Goal: Task Accomplishment & Management: Use online tool/utility

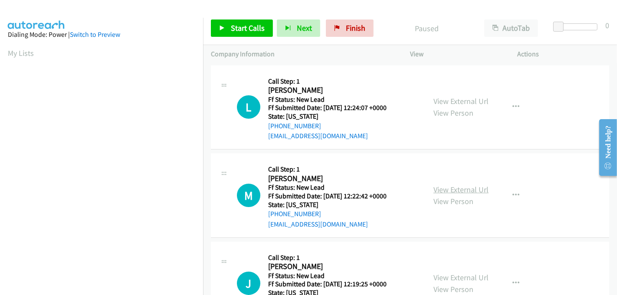
click at [444, 189] on link "View External Url" at bounding box center [460, 190] width 55 height 10
click at [438, 98] on link "View External Url" at bounding box center [460, 101] width 55 height 10
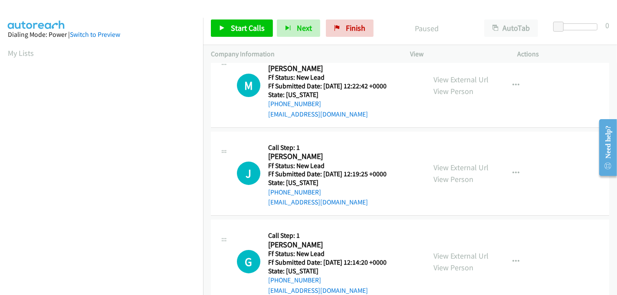
scroll to position [144, 0]
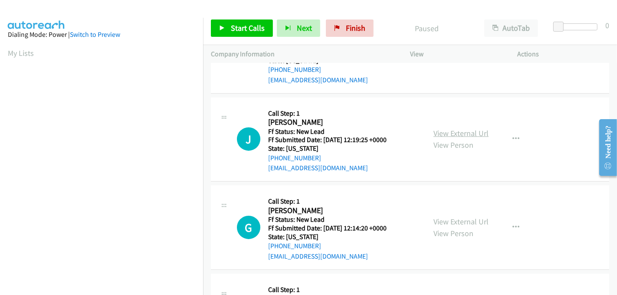
click at [457, 133] on link "View External Url" at bounding box center [460, 133] width 55 height 10
click at [452, 219] on link "View External Url" at bounding box center [460, 222] width 55 height 10
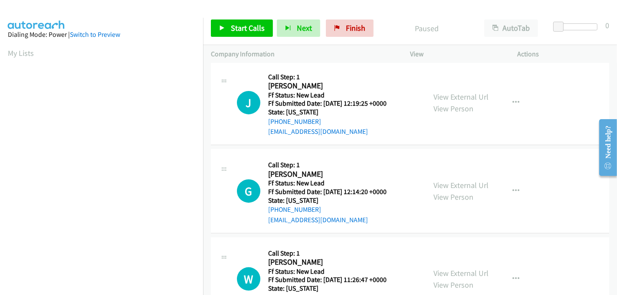
scroll to position [220, 0]
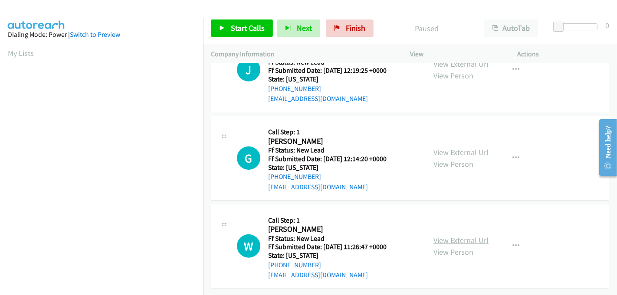
click at [458, 235] on link "View External Url" at bounding box center [460, 240] width 55 height 10
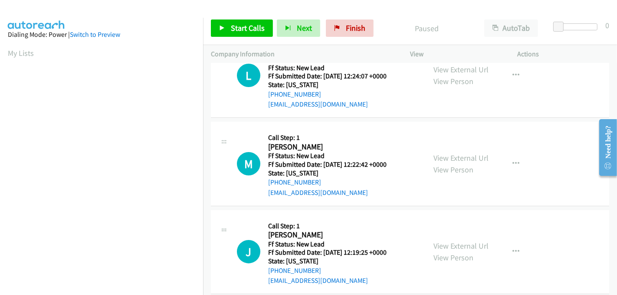
scroll to position [0, 0]
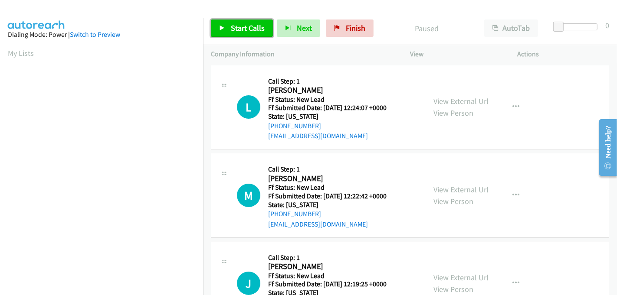
click at [249, 25] on span "Start Calls" at bounding box center [248, 28] width 34 height 10
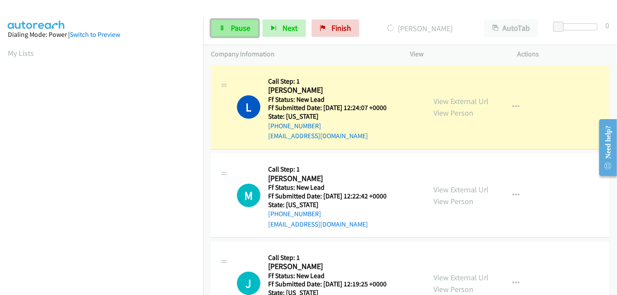
click at [232, 24] on span "Pause" at bounding box center [241, 28] width 20 height 10
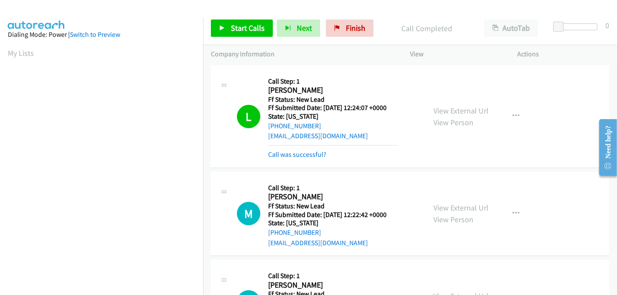
scroll to position [192, 0]
click at [309, 155] on link "Call was successful?" at bounding box center [297, 154] width 58 height 8
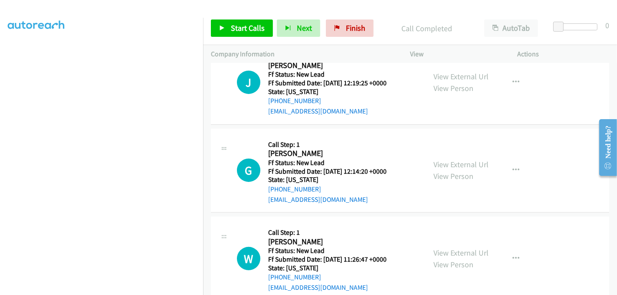
scroll to position [238, 0]
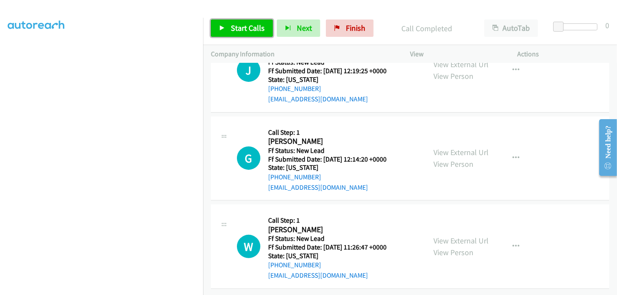
click at [243, 30] on span "Start Calls" at bounding box center [248, 28] width 34 height 10
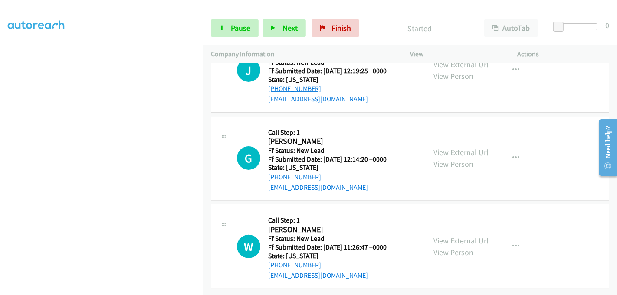
scroll to position [142, 0]
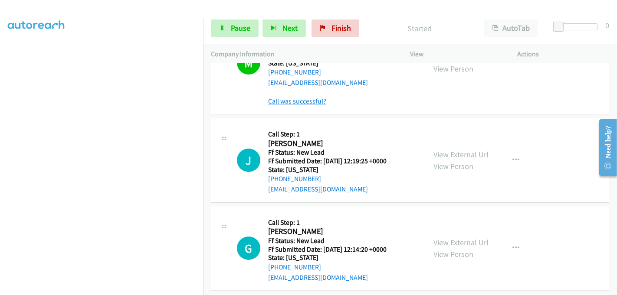
click at [281, 98] on link "Call was successful?" at bounding box center [297, 101] width 58 height 8
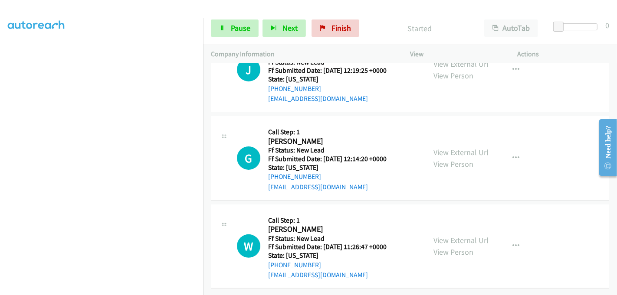
scroll to position [172, 0]
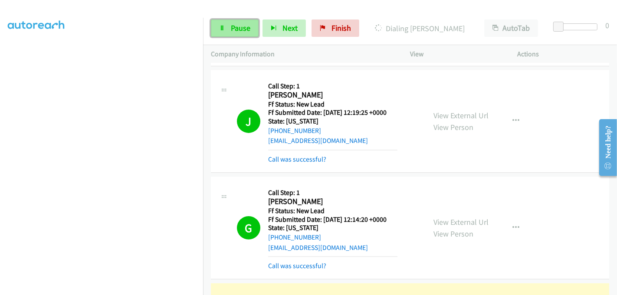
click at [235, 34] on link "Pause" at bounding box center [235, 28] width 48 height 17
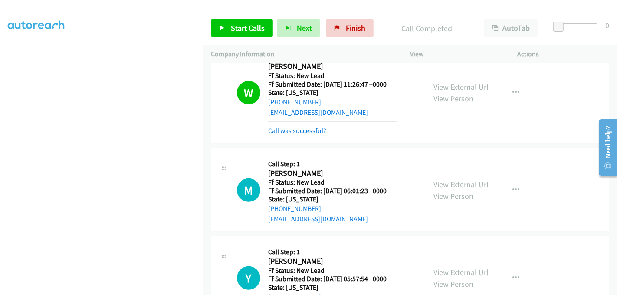
scroll to position [460, 0]
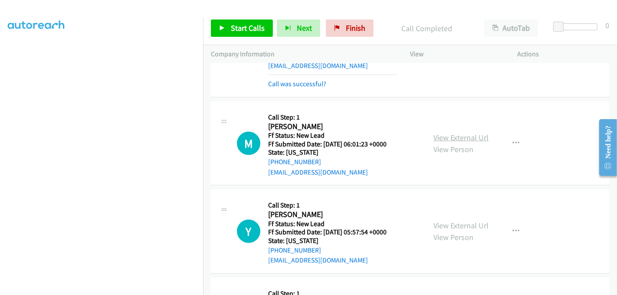
click at [441, 136] on link "View External Url" at bounding box center [460, 138] width 55 height 10
click at [449, 228] on link "View External Url" at bounding box center [460, 226] width 55 height 10
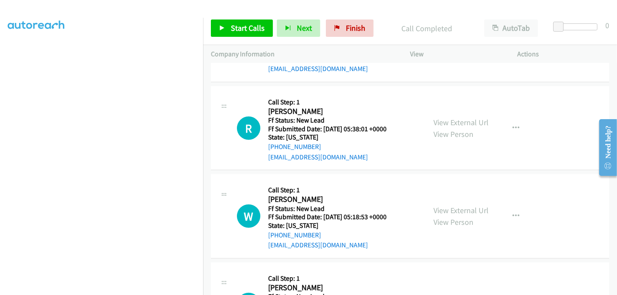
scroll to position [653, 0]
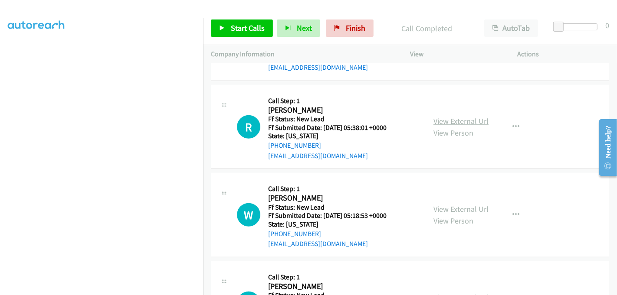
click at [450, 116] on link "View External Url" at bounding box center [460, 121] width 55 height 10
click at [446, 204] on link "View External Url" at bounding box center [460, 209] width 55 height 10
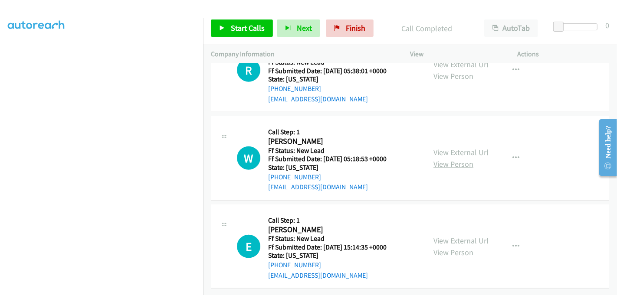
scroll to position [715, 0]
click at [512, 215] on div "View External Url View Person View External Url Email Schedule/Manage Callback …" at bounding box center [482, 246] width 115 height 69
click at [464, 236] on link "View External Url" at bounding box center [460, 241] width 55 height 10
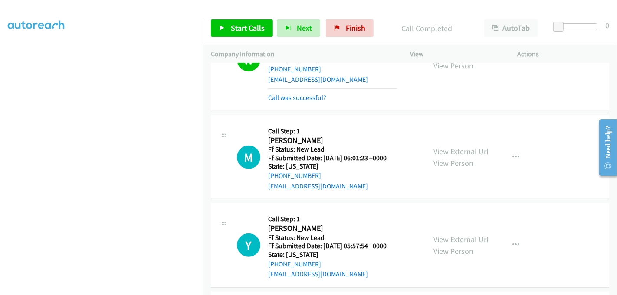
scroll to position [426, 0]
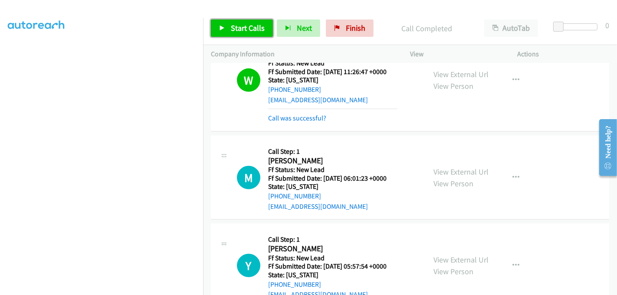
click at [244, 23] on link "Start Calls" at bounding box center [242, 28] width 62 height 17
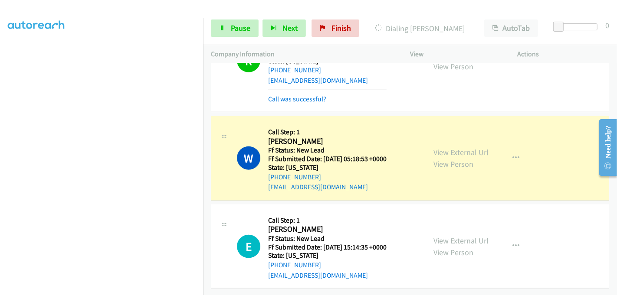
scroll to position [770, 0]
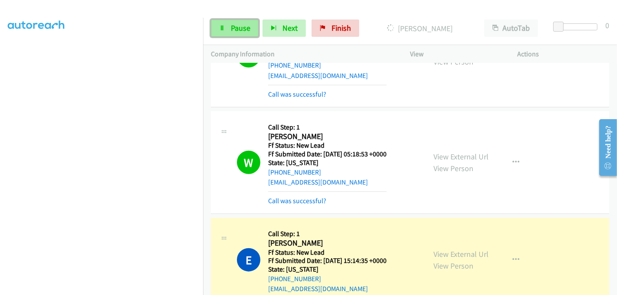
click at [233, 25] on span "Pause" at bounding box center [241, 28] width 20 height 10
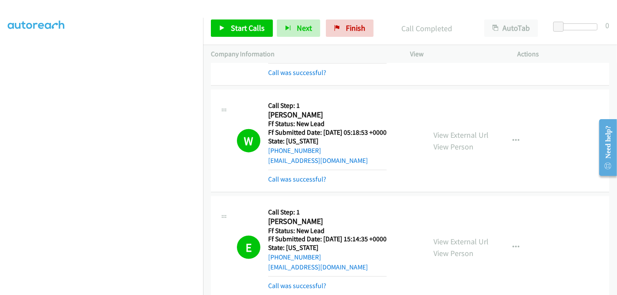
scroll to position [874, 0]
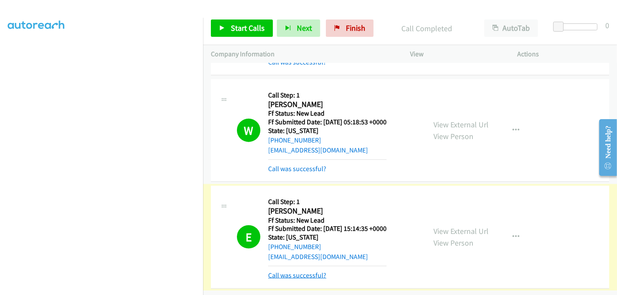
click at [309, 271] on link "Call was successful?" at bounding box center [297, 275] width 58 height 8
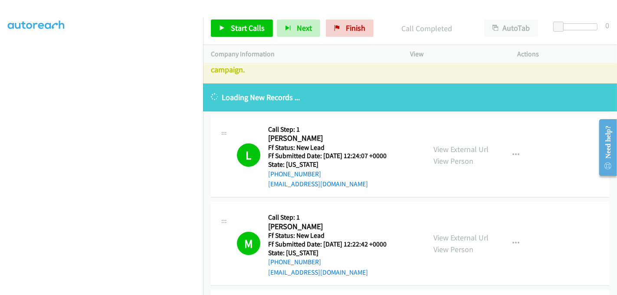
scroll to position [0, 0]
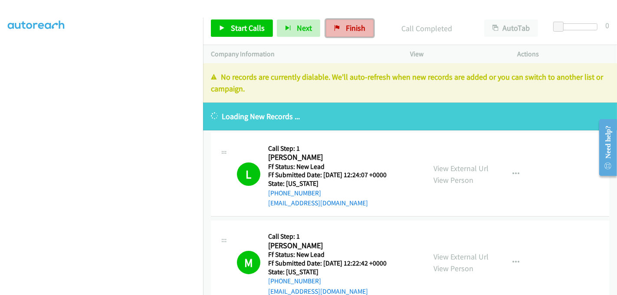
click at [336, 31] on link "Finish" at bounding box center [350, 28] width 48 height 17
